Goal: Obtain resource: Download file/media

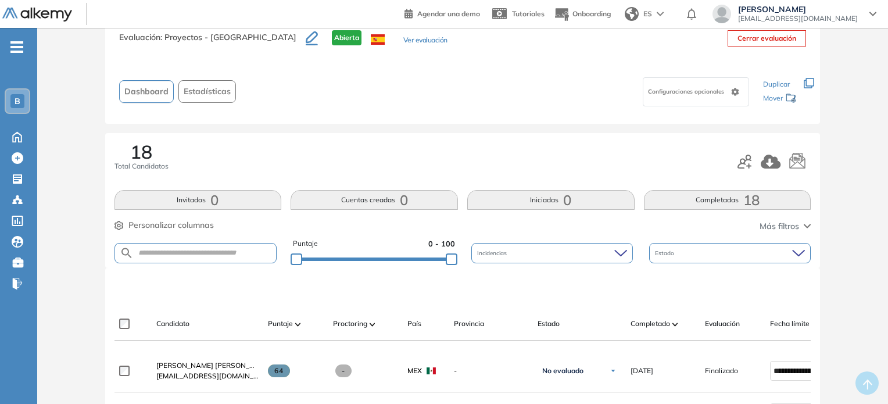
scroll to position [102, 0]
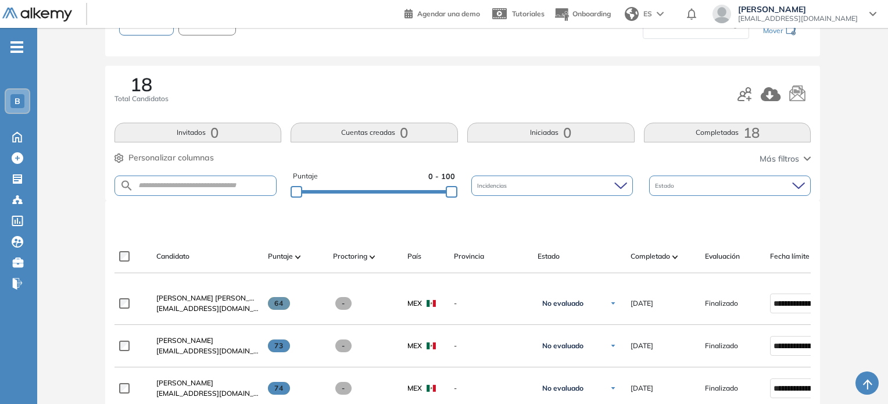
click at [466, 179] on div "Puntaje 0 - 100 Incidencias Estado" at bounding box center [462, 186] width 696 height 30
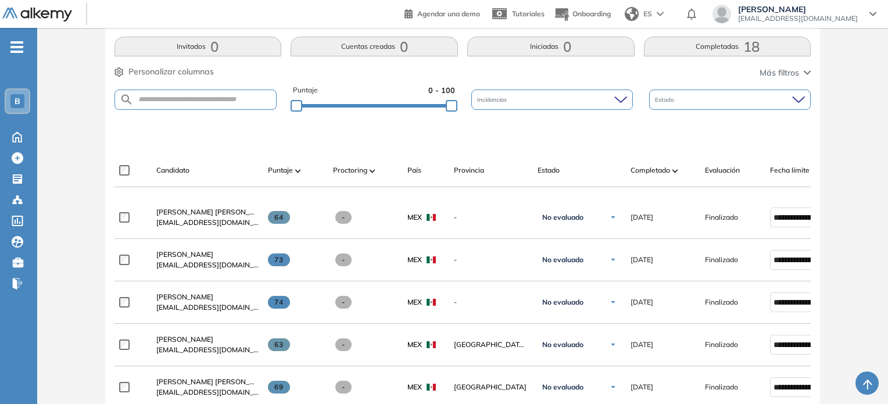
scroll to position [0, 0]
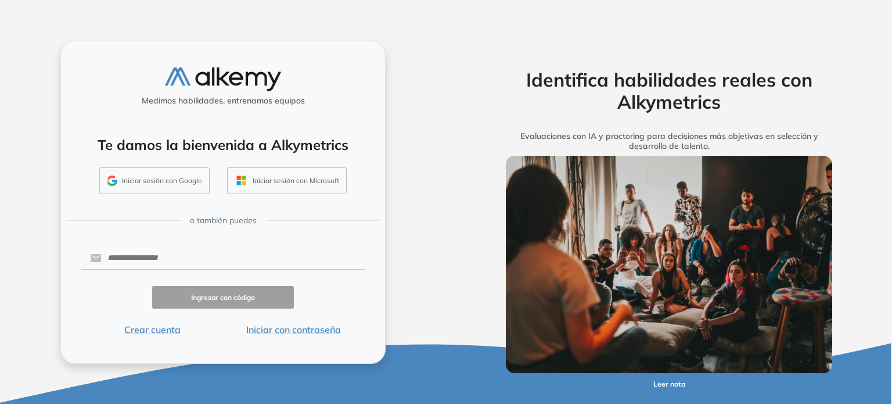
click at [160, 179] on button "Iniciar sesión con Google" at bounding box center [154, 180] width 110 height 27
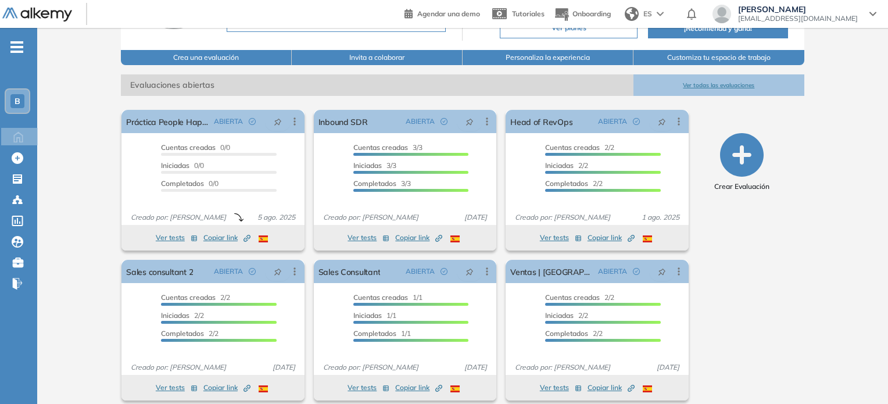
scroll to position [137, 0]
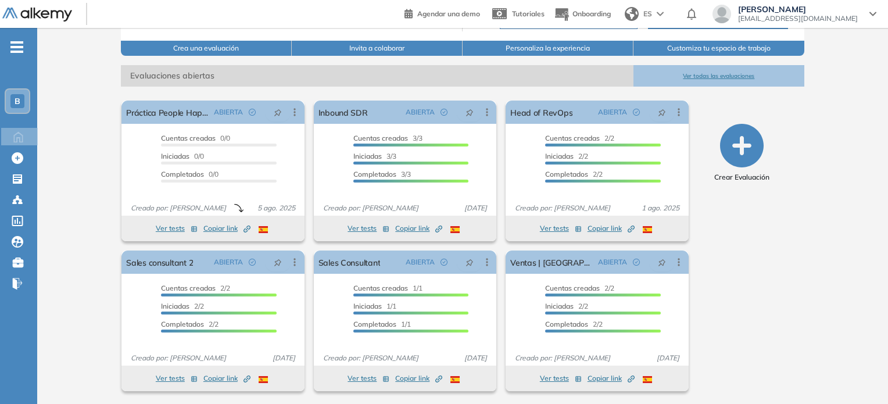
click at [732, 76] on button "Ver todas las evaluaciones" at bounding box center [718, 75] width 171 height 21
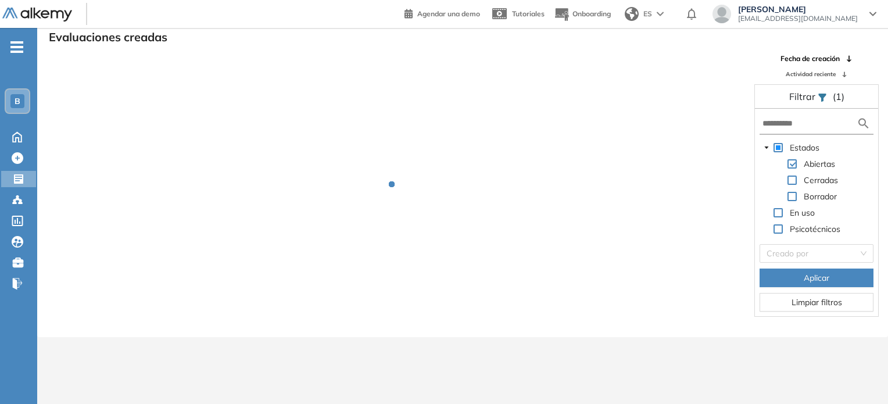
scroll to position [28, 0]
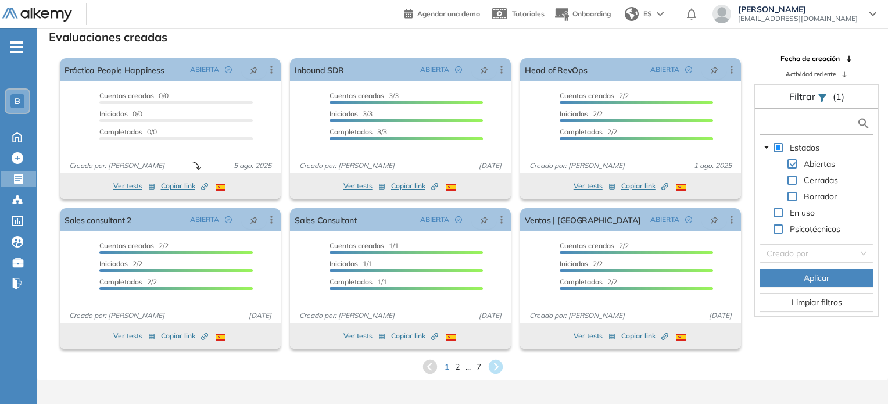
click at [794, 128] on input "text" at bounding box center [809, 123] width 94 height 12
type input "******"
click at [822, 276] on span "Aplicar" at bounding box center [816, 277] width 26 height 13
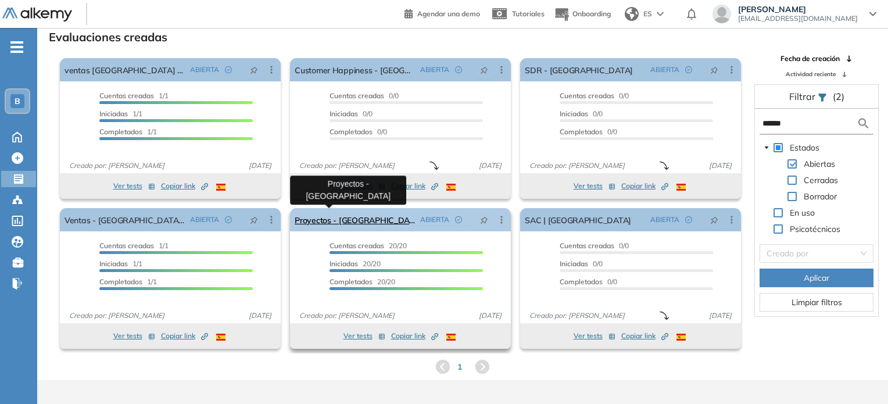
click at [347, 220] on link "Proyectos - [GEOGRAPHIC_DATA]" at bounding box center [354, 219] width 121 height 23
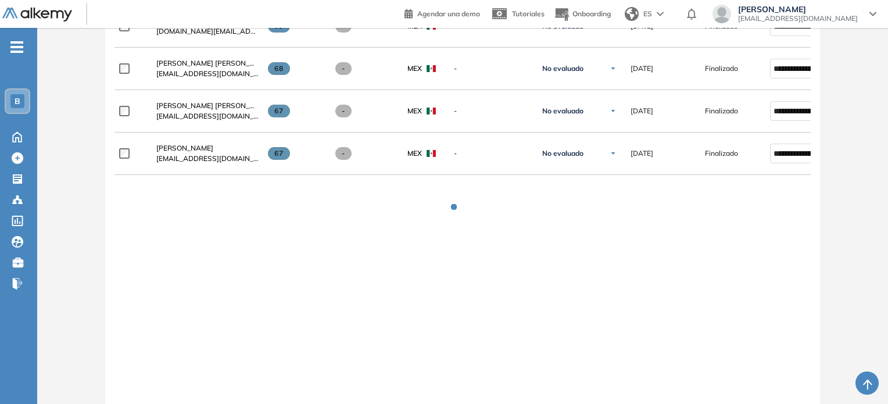
scroll to position [846, 0]
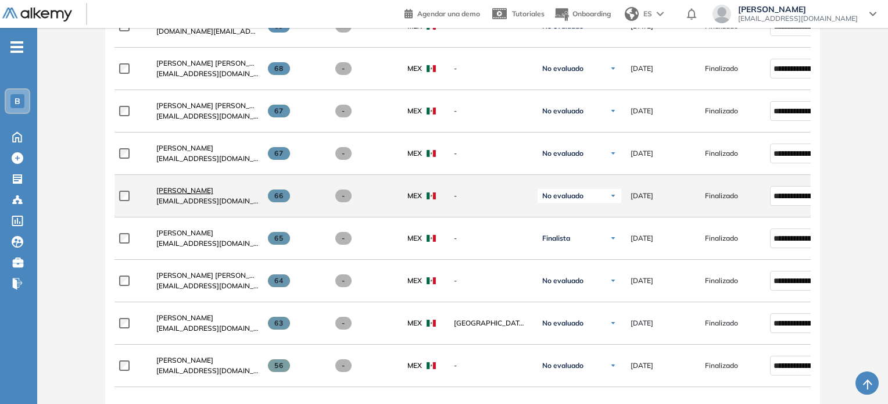
click at [167, 189] on span "[PERSON_NAME]" at bounding box center [184, 190] width 57 height 9
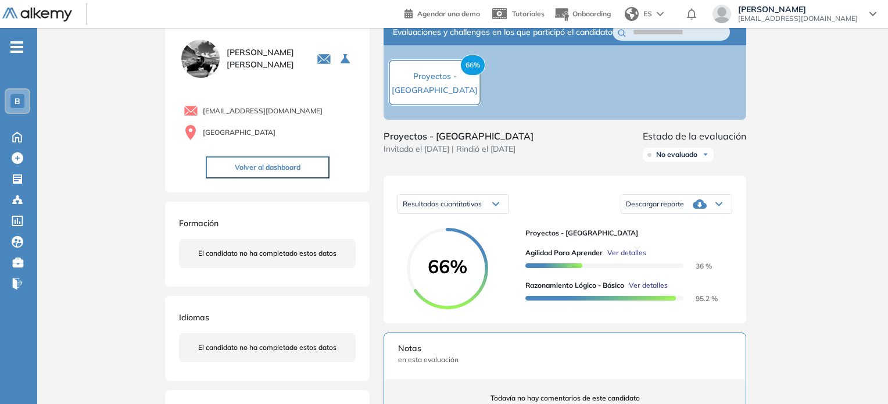
scroll to position [32, 0]
click at [716, 207] on icon at bounding box center [718, 204] width 7 height 5
click at [686, 249] on li "Descargar informe resumido" at bounding box center [669, 244] width 87 height 12
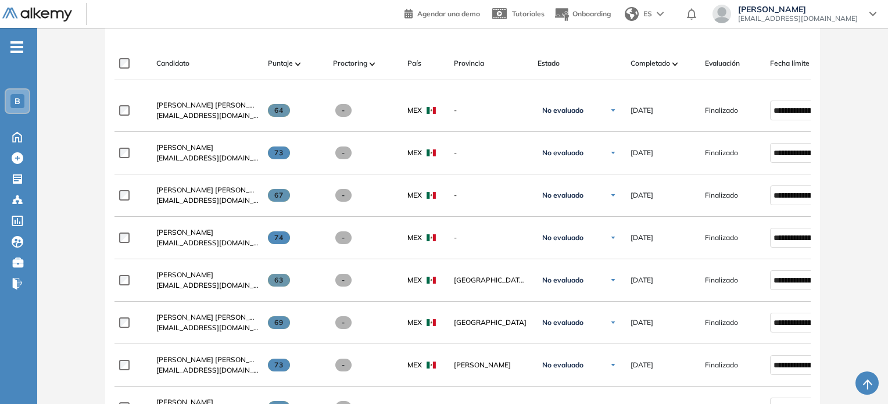
scroll to position [296, 0]
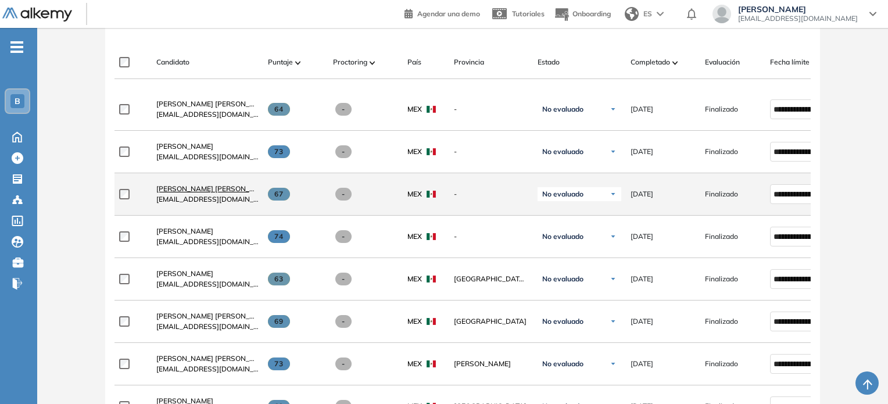
click at [214, 193] on span "[PERSON_NAME] [PERSON_NAME] [PERSON_NAME]" at bounding box center [243, 188] width 174 height 9
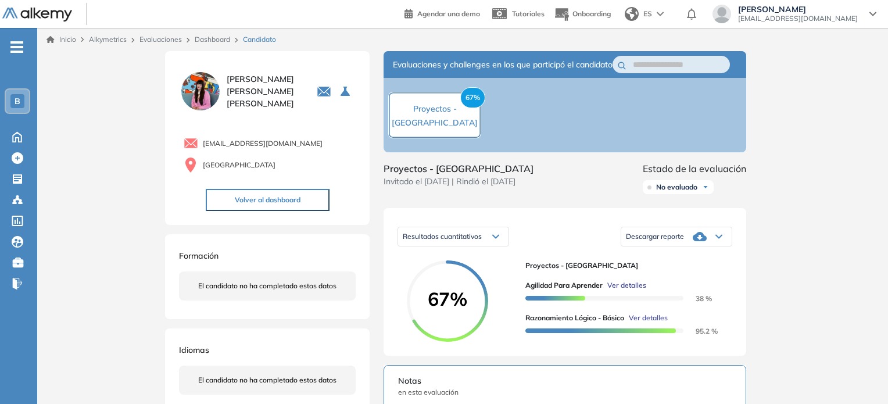
click at [709, 245] on div "Descargar reporte" at bounding box center [676, 236] width 110 height 23
click at [685, 281] on li "Descargar informe resumido" at bounding box center [669, 276] width 87 height 12
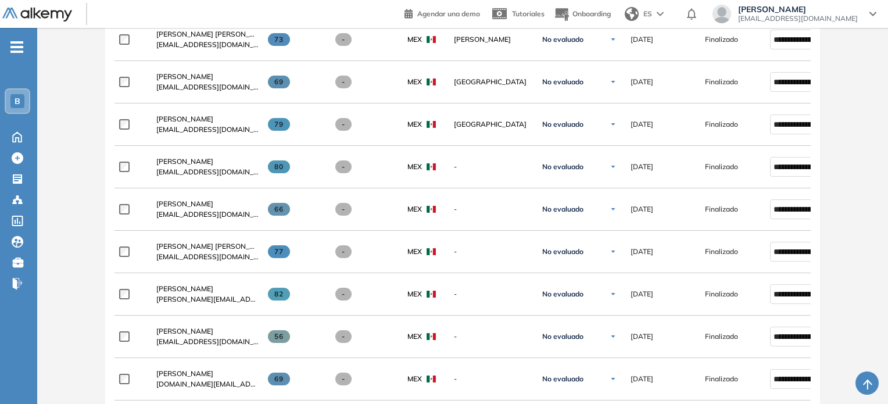
scroll to position [623, 0]
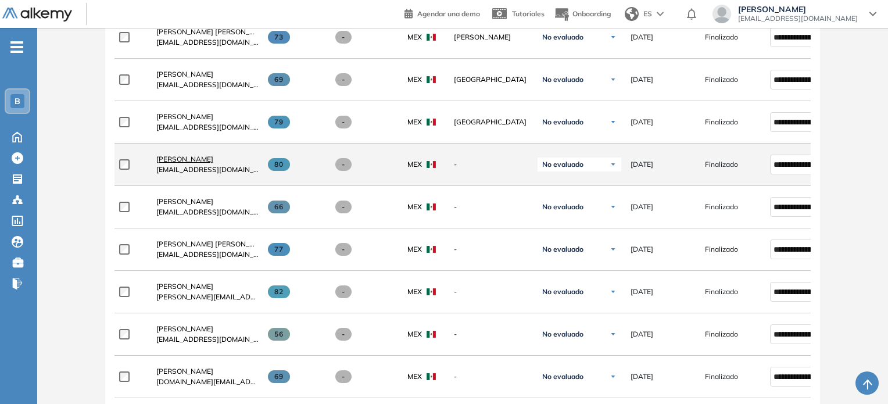
click at [174, 160] on span "[PERSON_NAME]" at bounding box center [184, 159] width 57 height 9
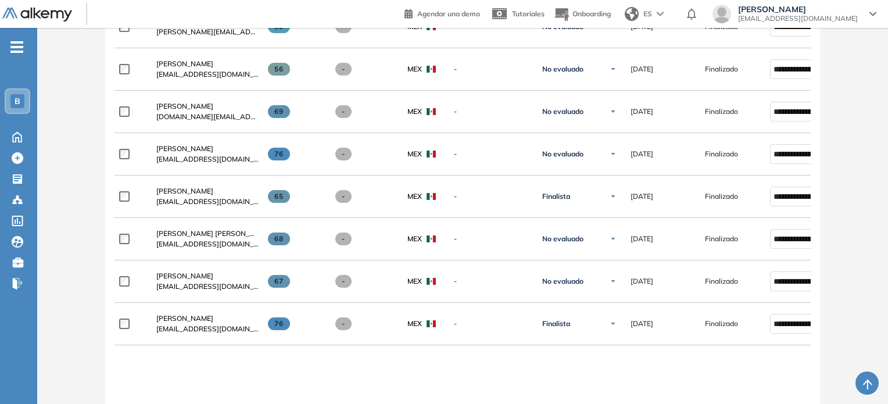
scroll to position [888, 0]
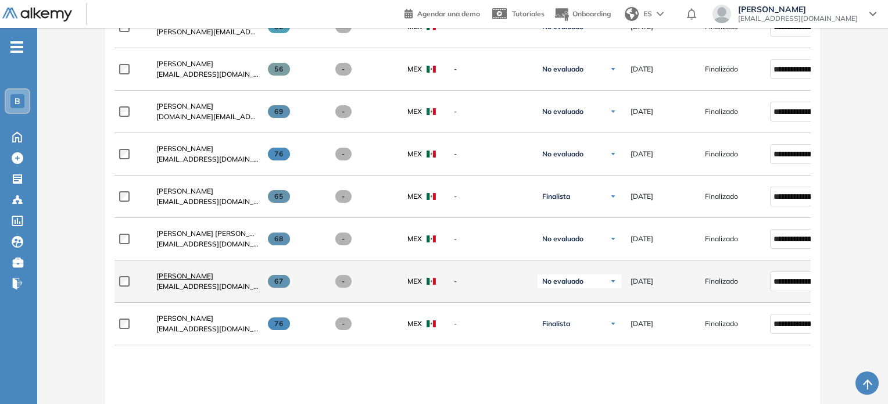
click at [202, 277] on span "[PERSON_NAME]" at bounding box center [184, 275] width 57 height 9
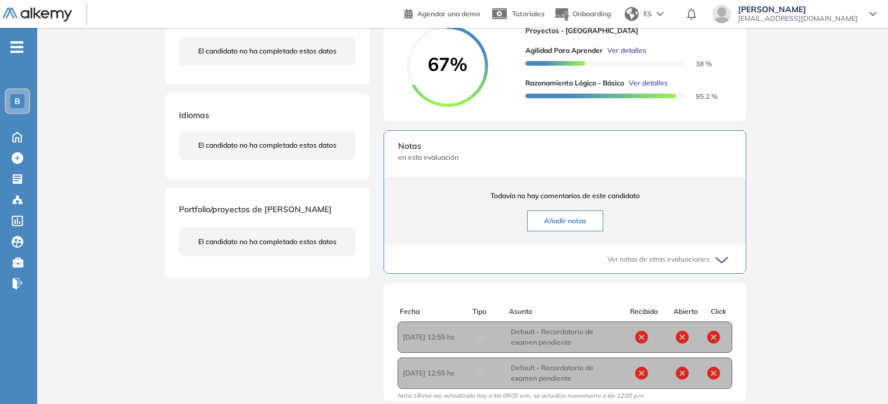
scroll to position [144, 0]
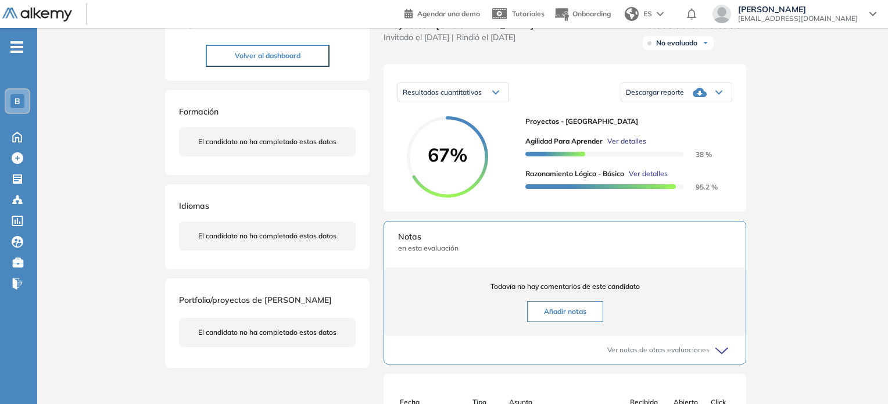
click at [696, 97] on icon at bounding box center [699, 92] width 14 height 9
click at [702, 137] on li "Descargar informe resumido" at bounding box center [669, 131] width 87 height 12
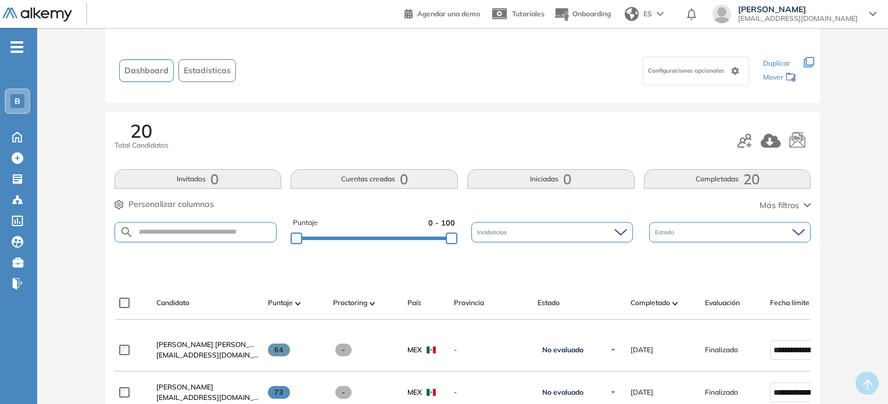
scroll to position [138, 0]
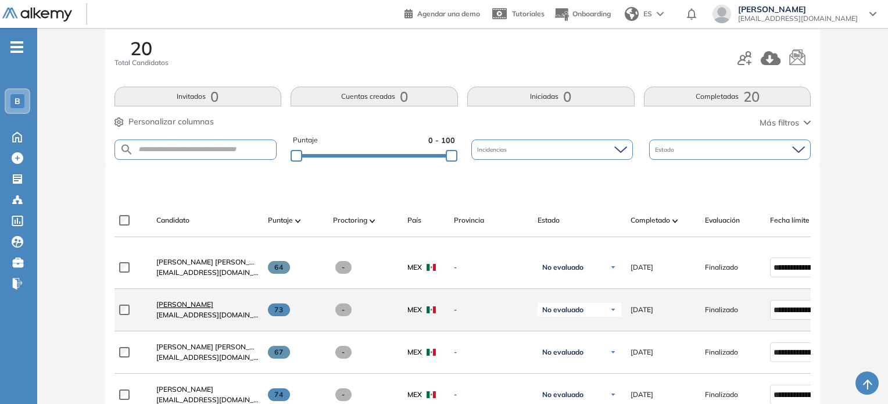
click at [179, 308] on span "[PERSON_NAME]" at bounding box center [184, 304] width 57 height 9
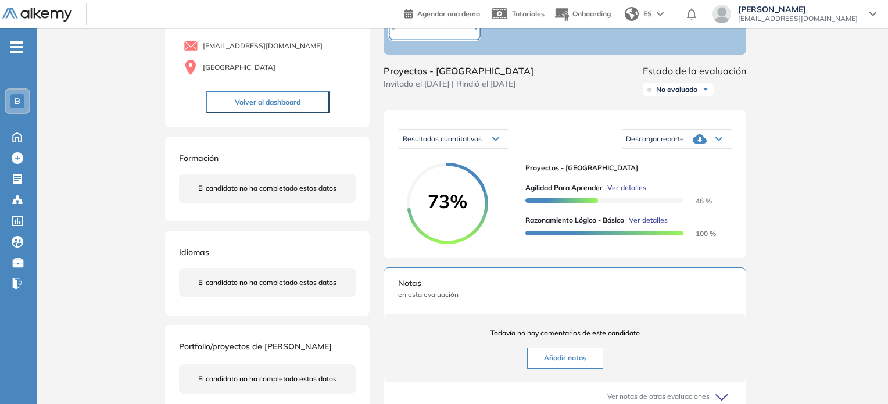
scroll to position [155, 0]
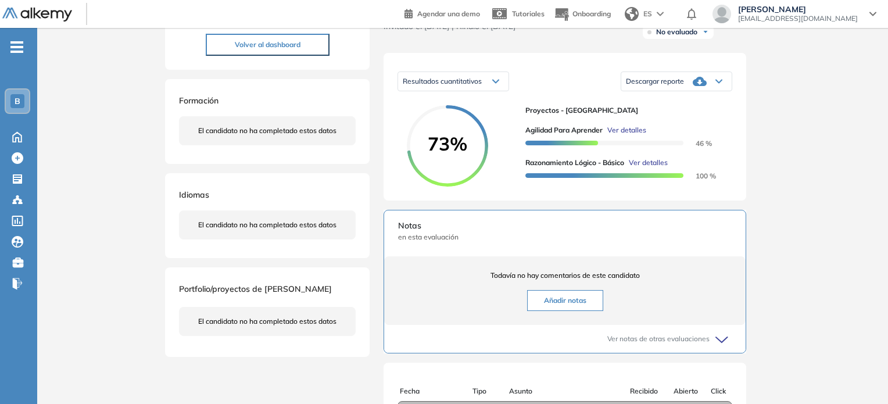
click at [716, 93] on div "Descargar reporte" at bounding box center [676, 81] width 110 height 23
click at [696, 126] on li "Descargar informe resumido" at bounding box center [669, 120] width 87 height 12
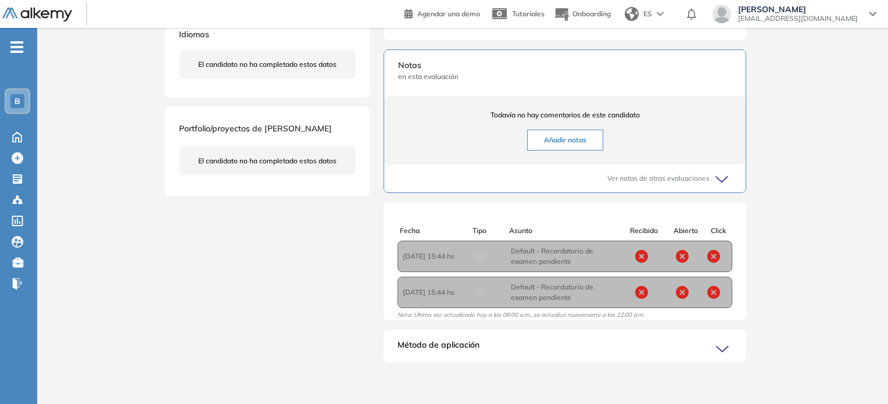
scroll to position [0, 0]
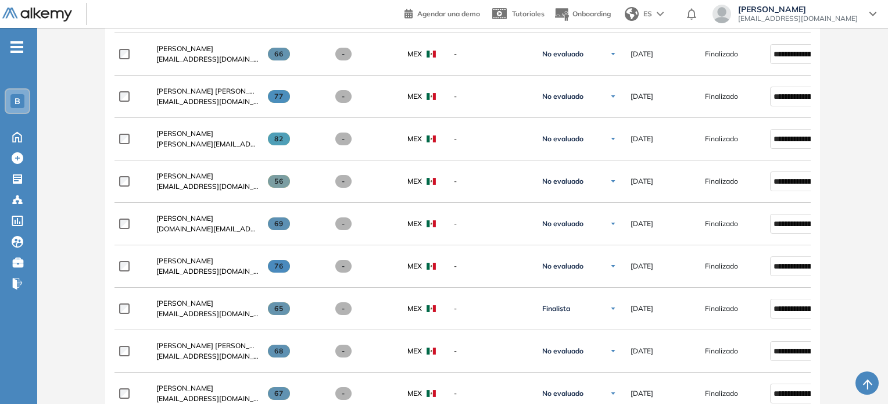
scroll to position [775, 0]
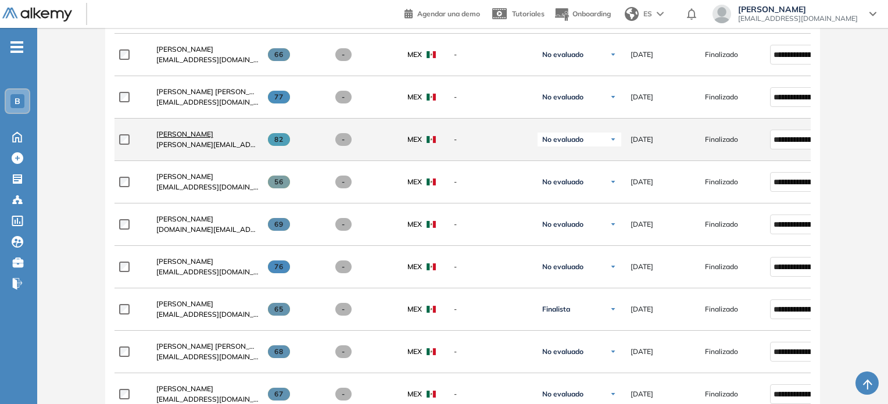
click at [197, 134] on span "[PERSON_NAME]" at bounding box center [184, 134] width 57 height 9
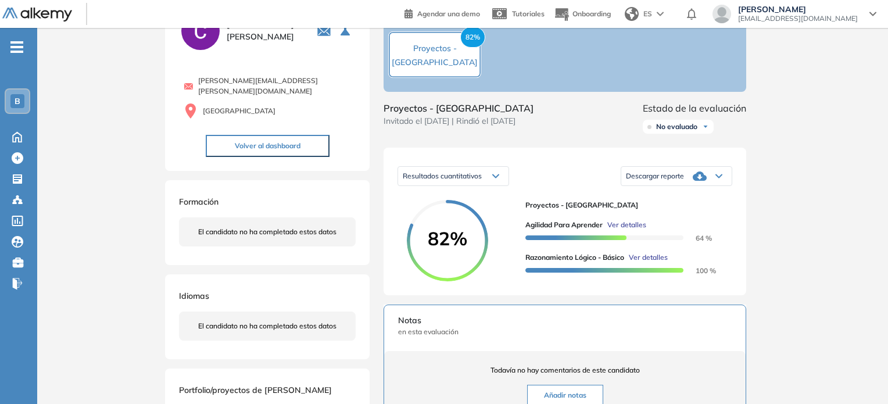
scroll to position [63, 0]
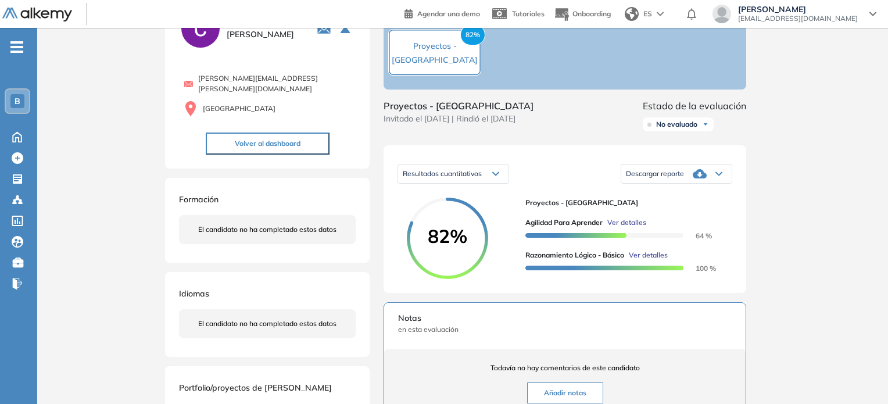
click at [667, 178] on span "Descargar reporte" at bounding box center [655, 173] width 58 height 9
click at [684, 218] on li "Descargar informe resumido" at bounding box center [669, 213] width 87 height 12
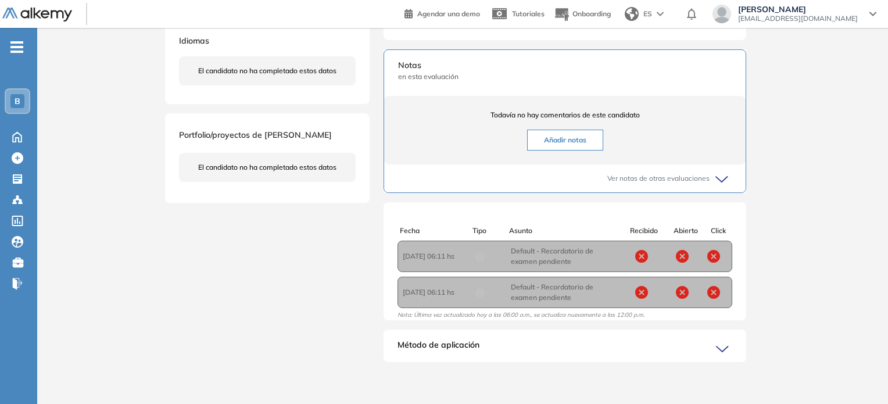
scroll to position [0, 0]
